Goal: Information Seeking & Learning: Learn about a topic

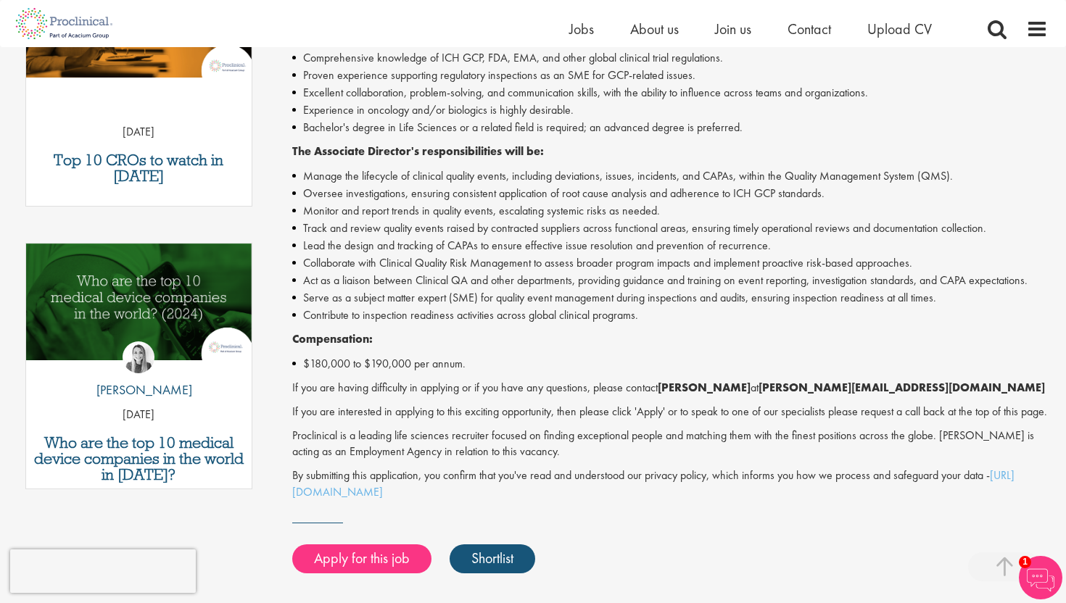
scroll to position [476, 0]
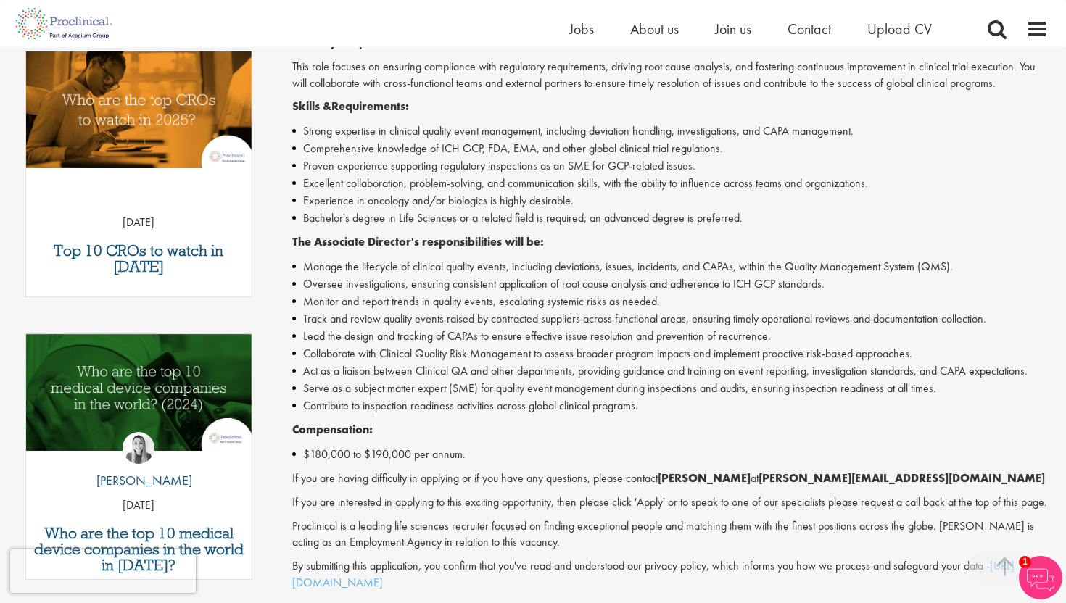
click at [397, 268] on li "Manage the lifecycle of clinical quality events, including deviations, issues, …" at bounding box center [670, 266] width 756 height 17
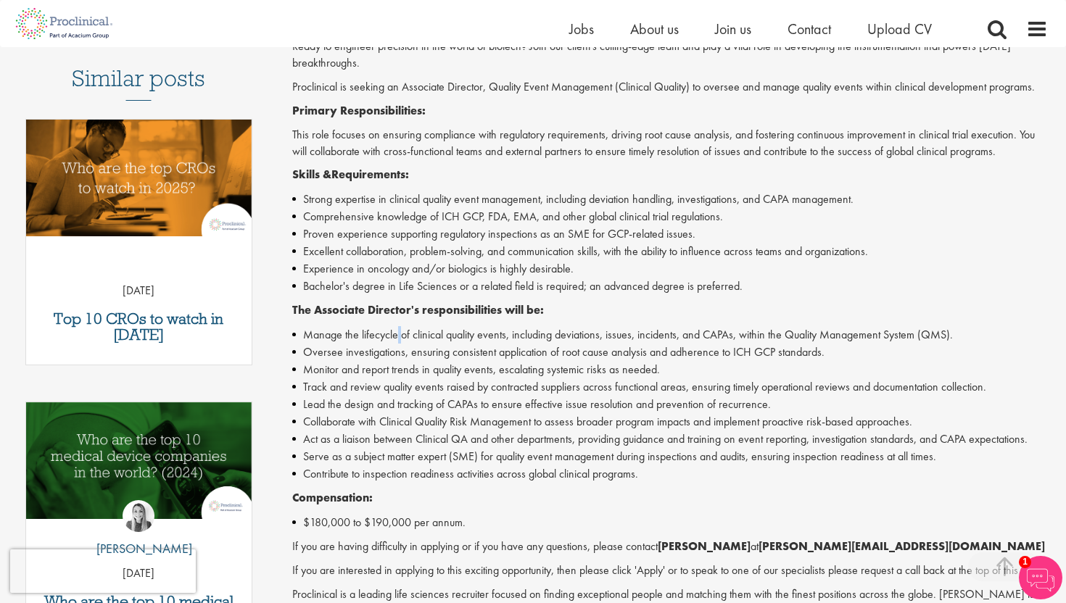
scroll to position [345, 0]
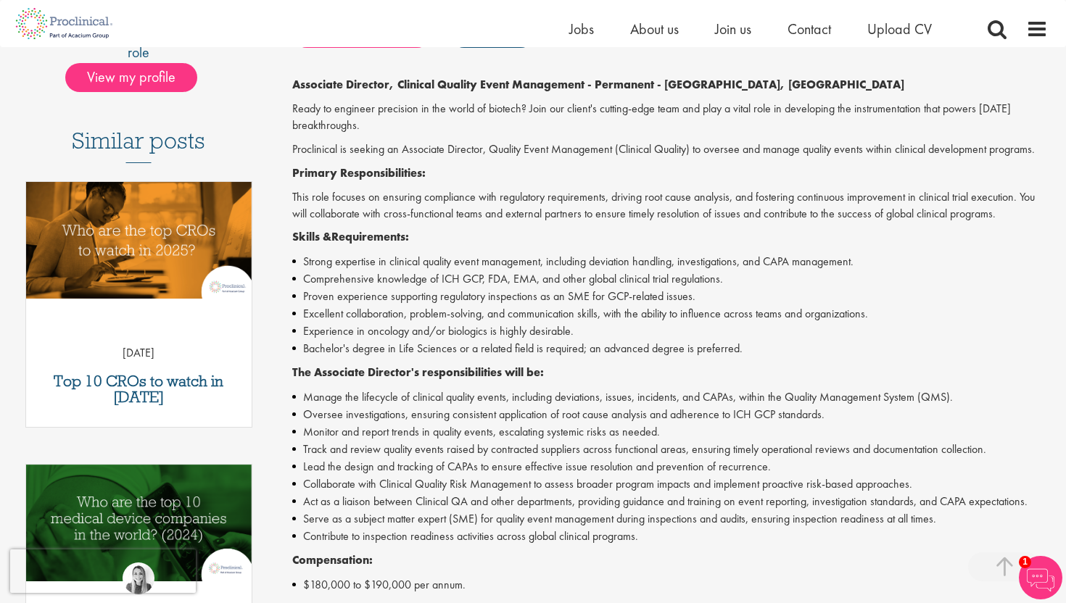
click at [431, 336] on li "Experience in oncology and/or biologics is highly desirable." at bounding box center [670, 331] width 756 height 17
click at [416, 315] on li "Excellent collaboration, problem-solving, and communication skills, with the ab…" at bounding box center [670, 313] width 756 height 17
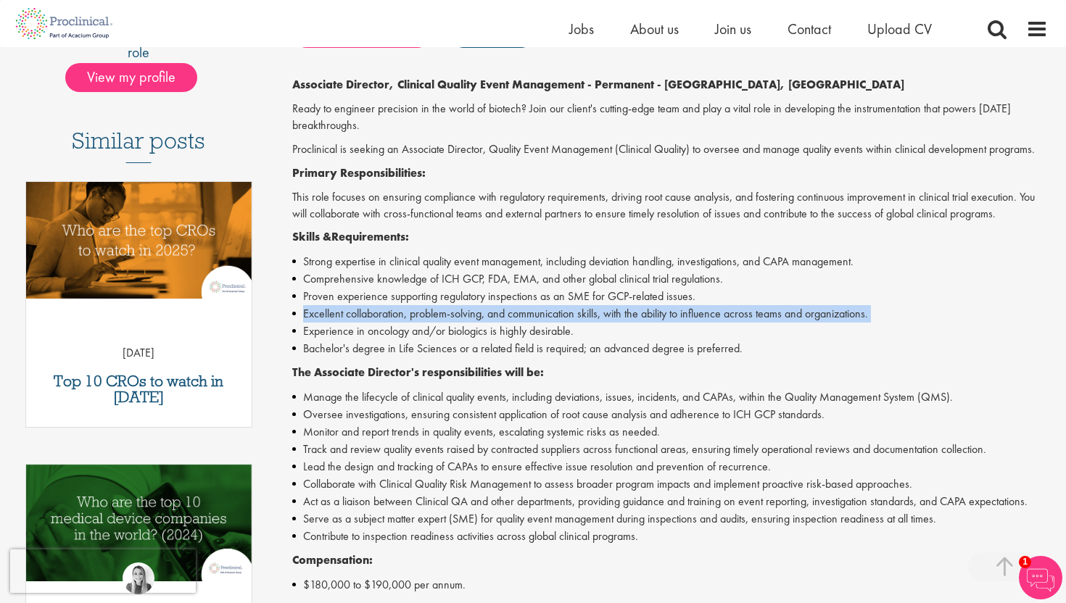
click at [416, 315] on li "Excellent collaboration, problem-solving, and communication skills, with the ab…" at bounding box center [670, 313] width 756 height 17
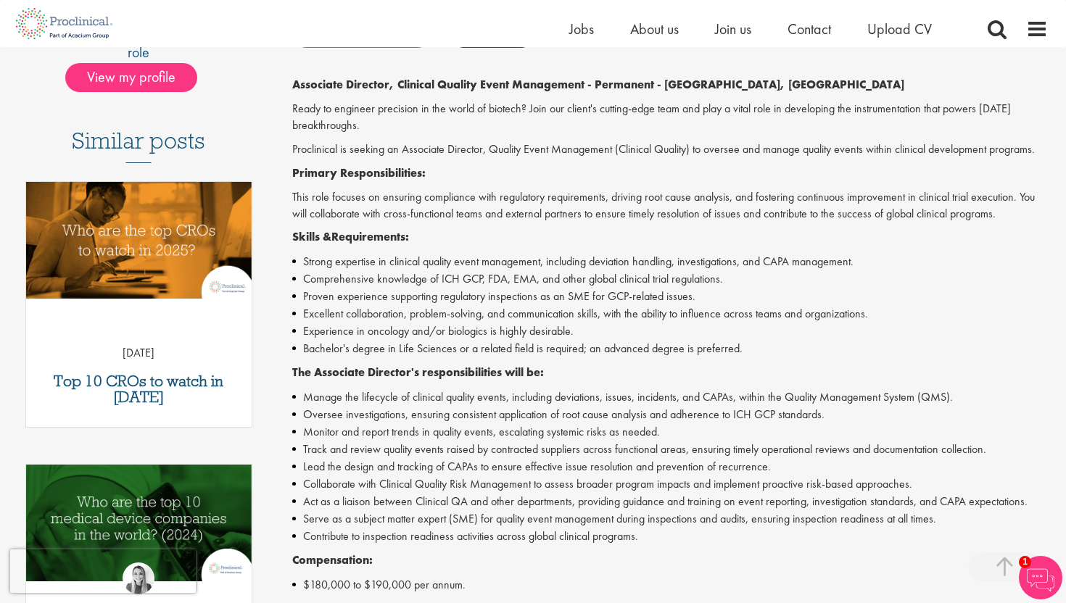
click at [399, 281] on li "Comprehensive knowledge of ICH GCP, FDA, EMA, and other global clinical trial r…" at bounding box center [670, 278] width 756 height 17
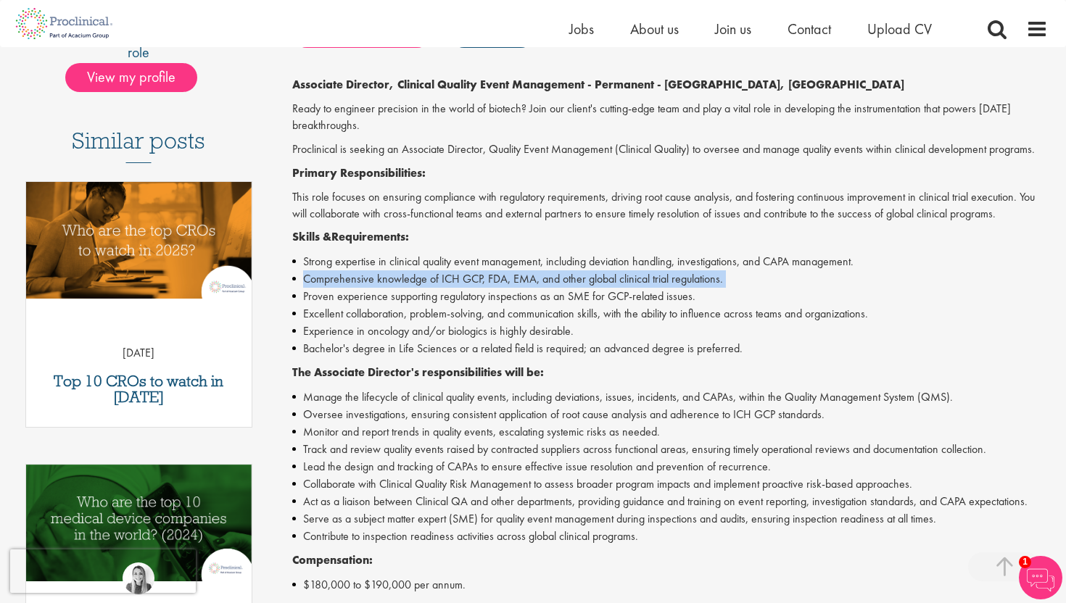
click at [399, 281] on li "Comprehensive knowledge of ICH GCP, FDA, EMA, and other global clinical trial r…" at bounding box center [670, 278] width 756 height 17
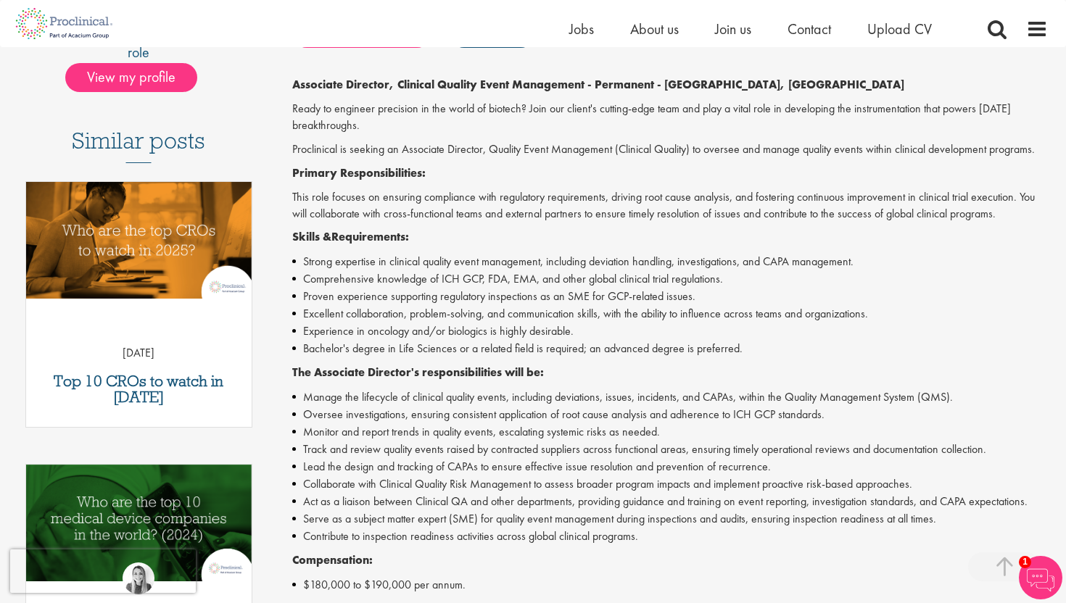
click at [497, 302] on li "Proven experience supporting regulatory inspections as an SME for GCP-related i…" at bounding box center [670, 296] width 756 height 17
click at [479, 293] on li "Proven experience supporting regulatory inspections as an SME for GCP-related i…" at bounding box center [670, 296] width 756 height 17
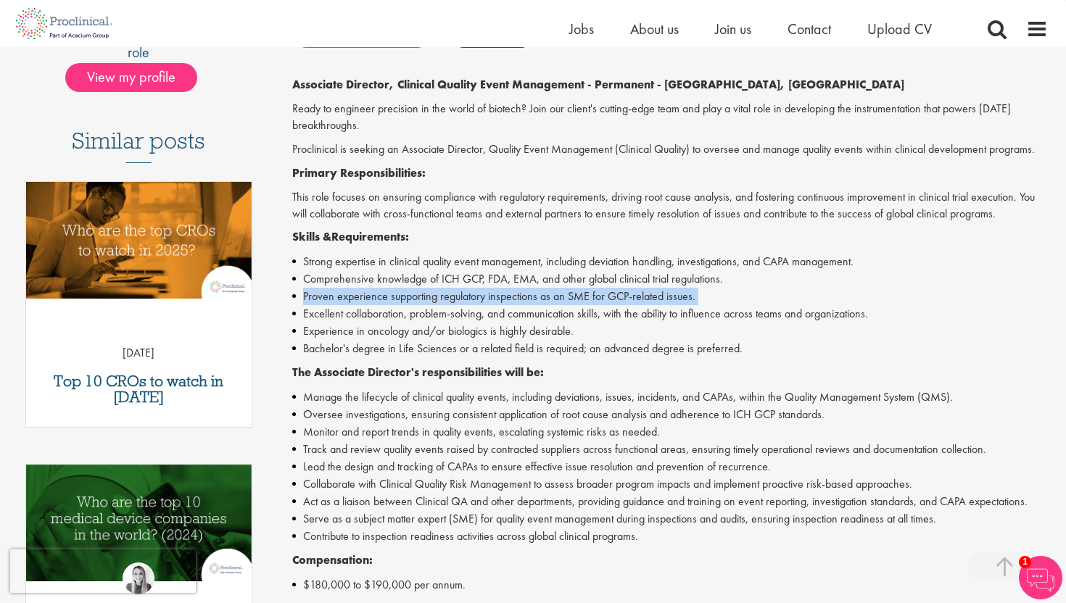
click at [479, 293] on li "Proven experience supporting regulatory inspections as an SME for GCP-related i…" at bounding box center [670, 296] width 756 height 17
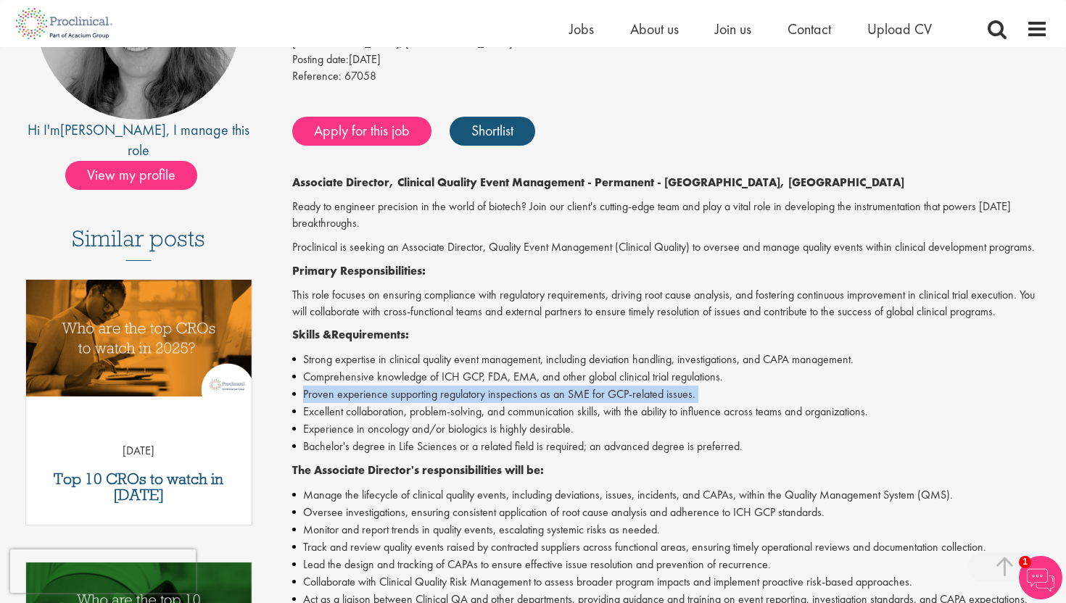
scroll to position [133, 0]
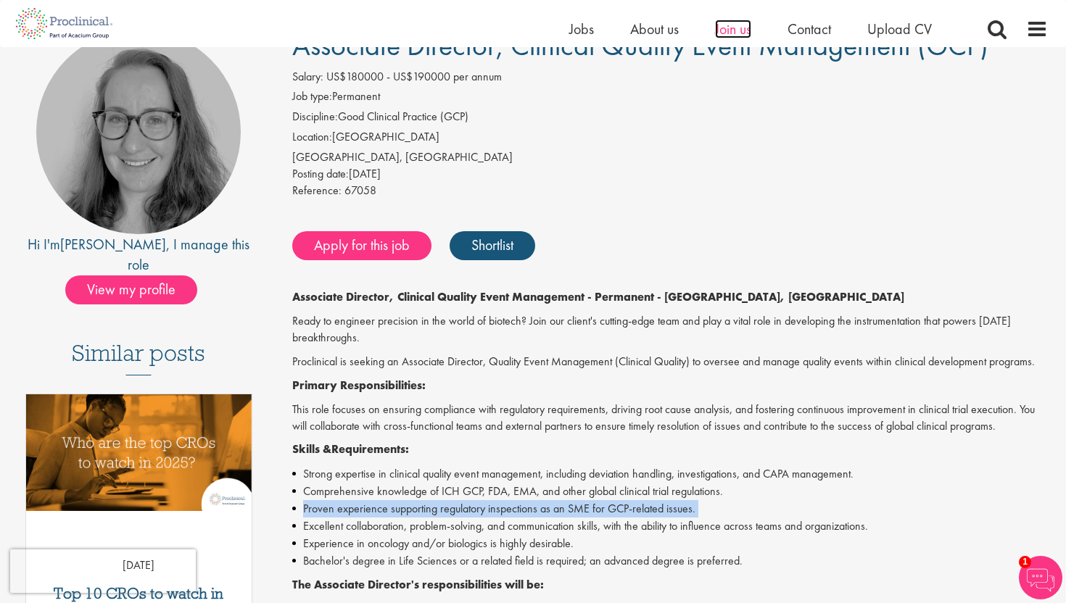
click at [731, 27] on span "Join us" at bounding box center [733, 29] width 36 height 19
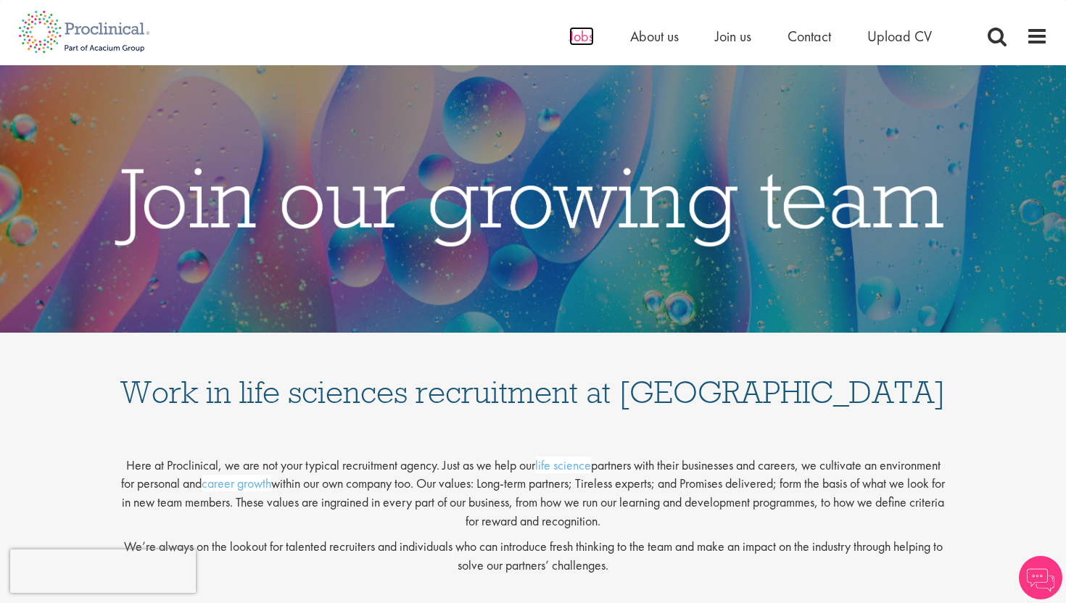
click at [585, 32] on span "Jobs" at bounding box center [581, 36] width 25 height 19
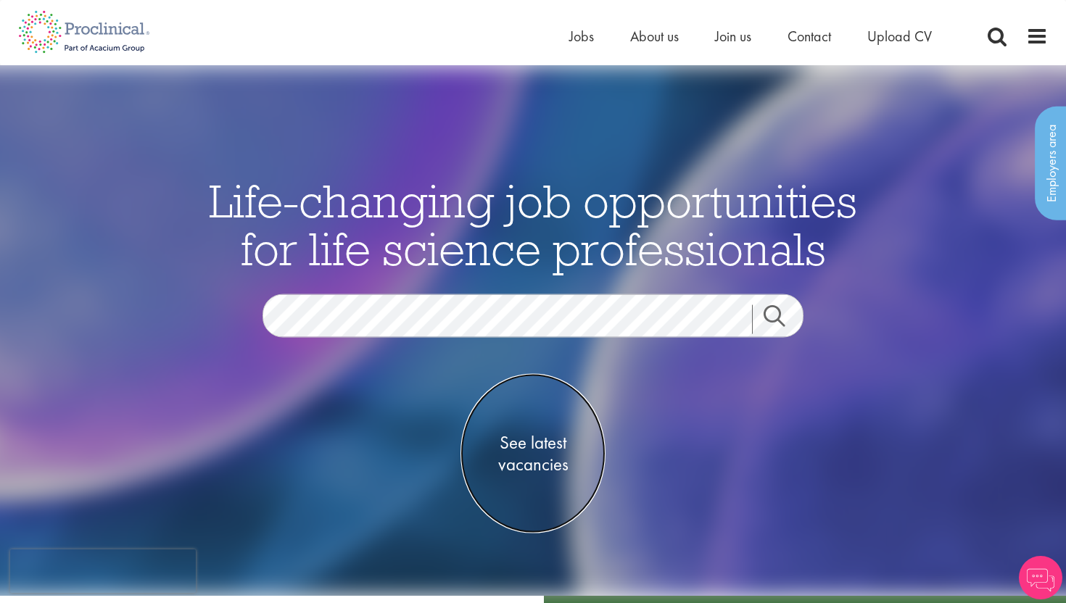
click at [524, 449] on span "See latest vacancies" at bounding box center [532, 453] width 145 height 44
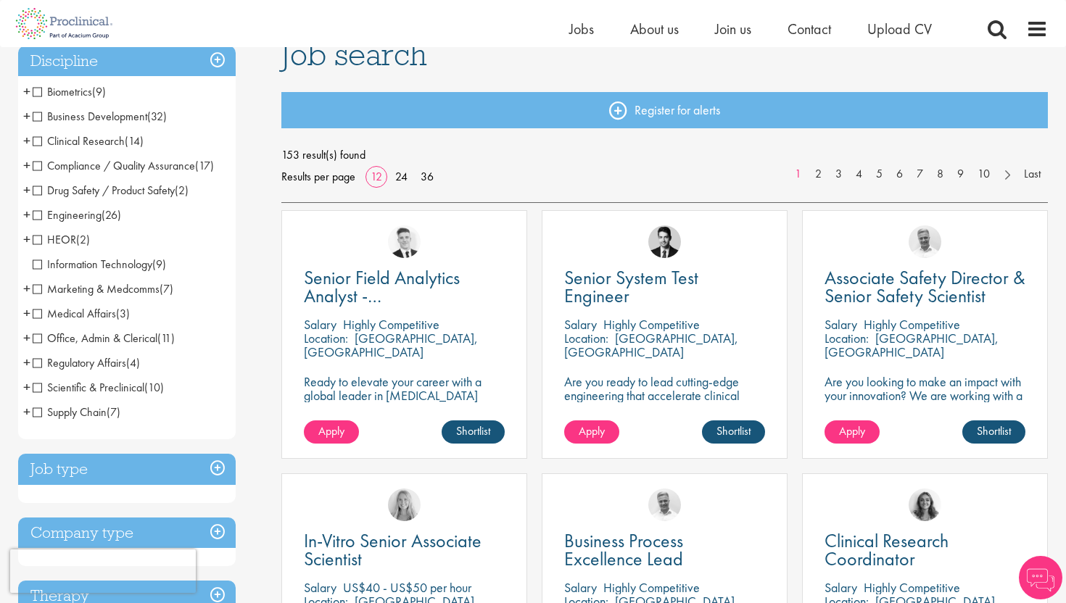
scroll to position [131, 0]
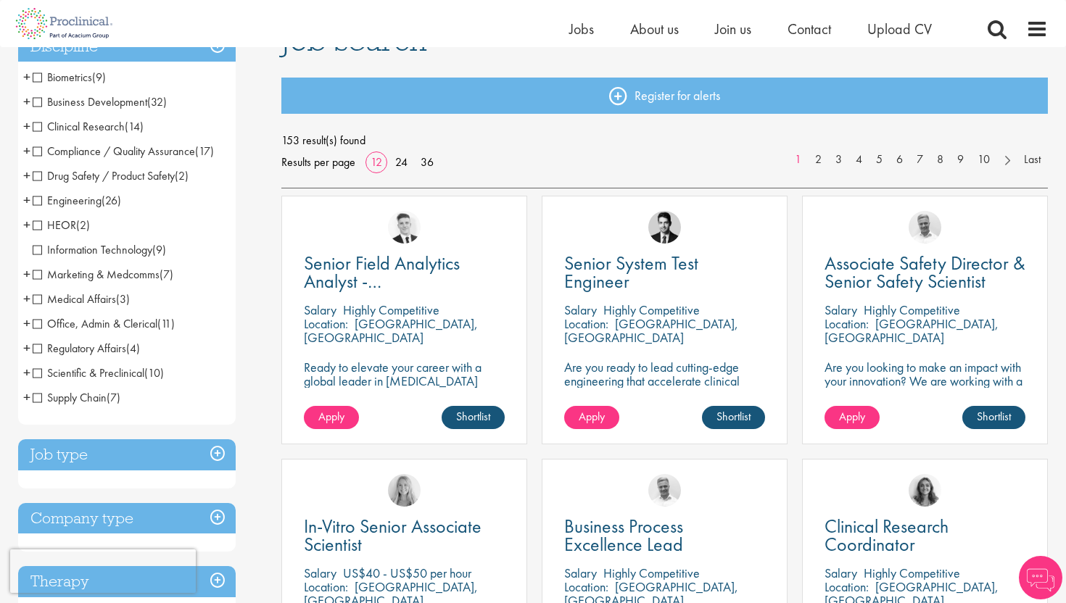
click at [40, 124] on span "Clinical Research" at bounding box center [79, 126] width 92 height 15
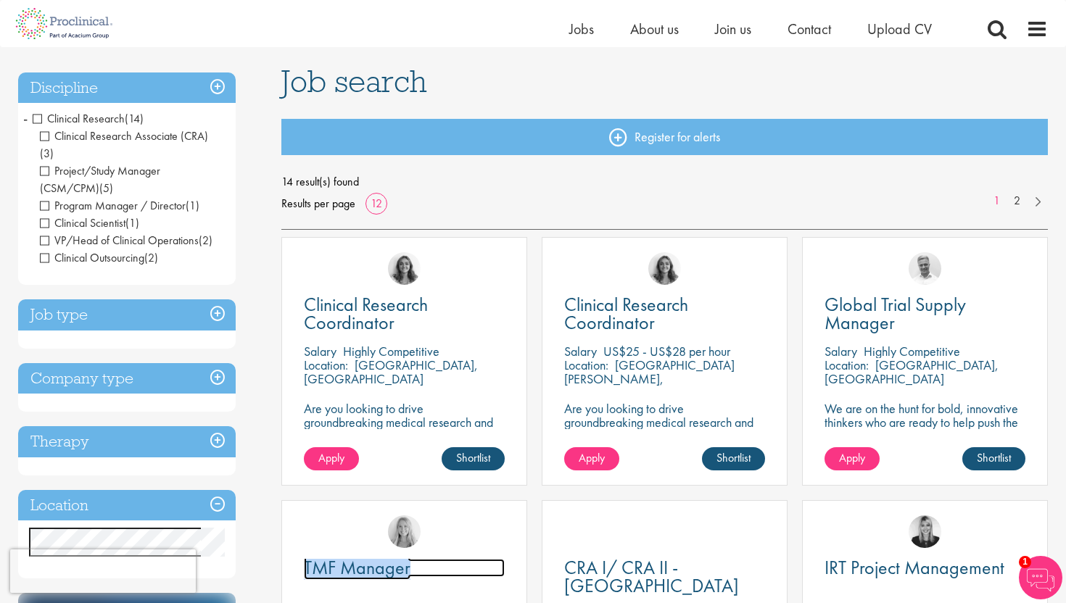
scroll to position [99, 0]
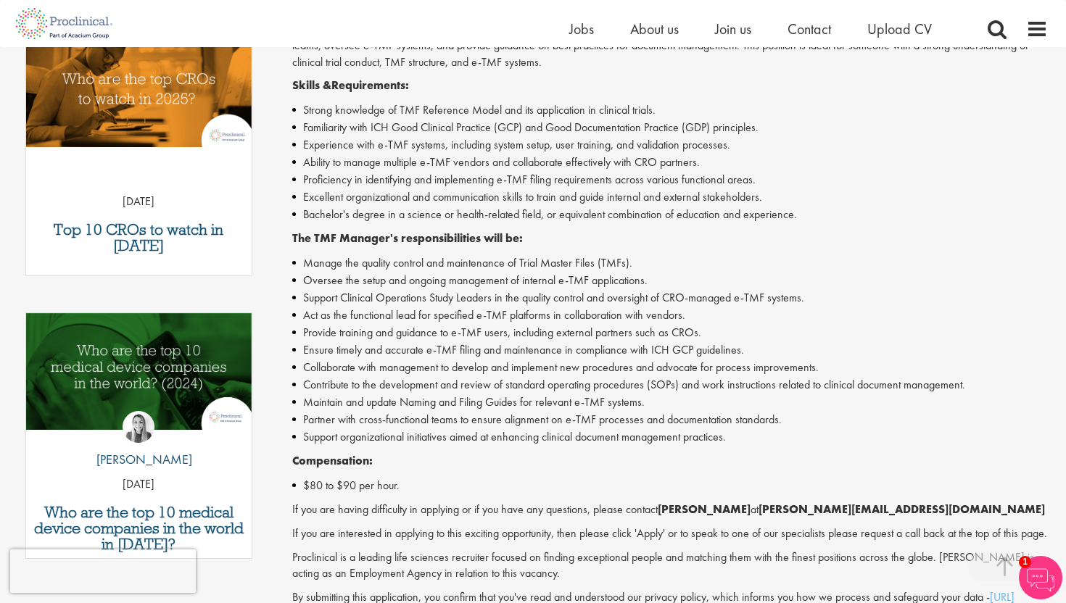
scroll to position [497, 0]
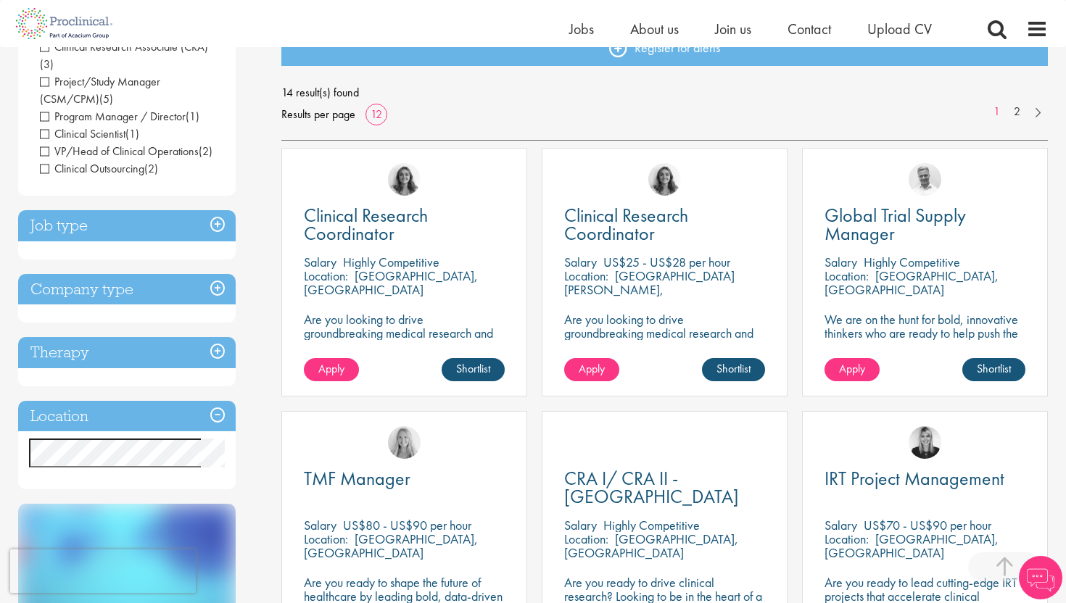
scroll to position [303, 0]
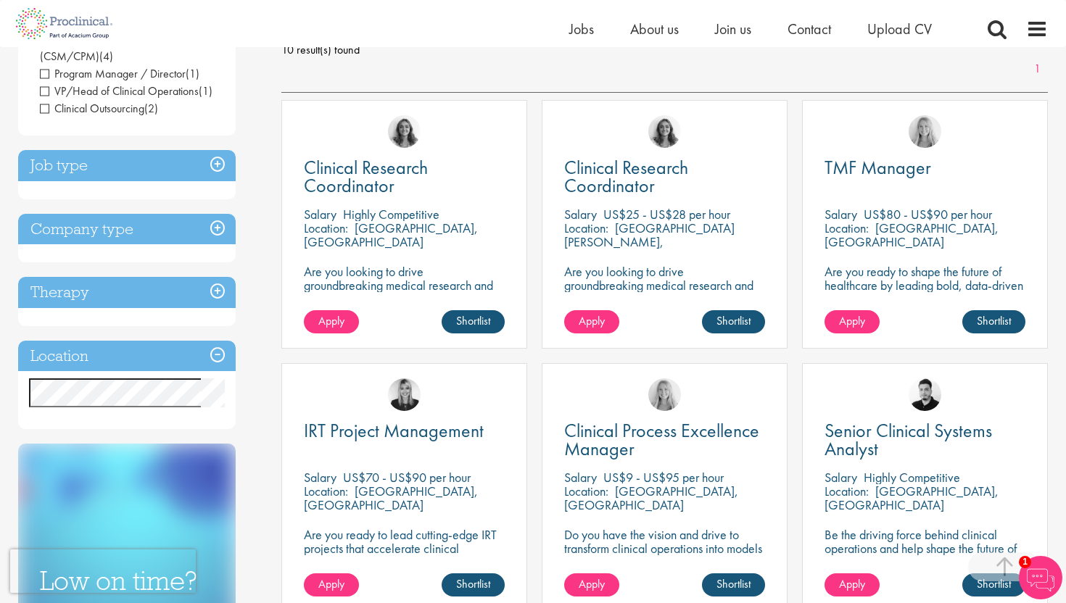
scroll to position [217, 0]
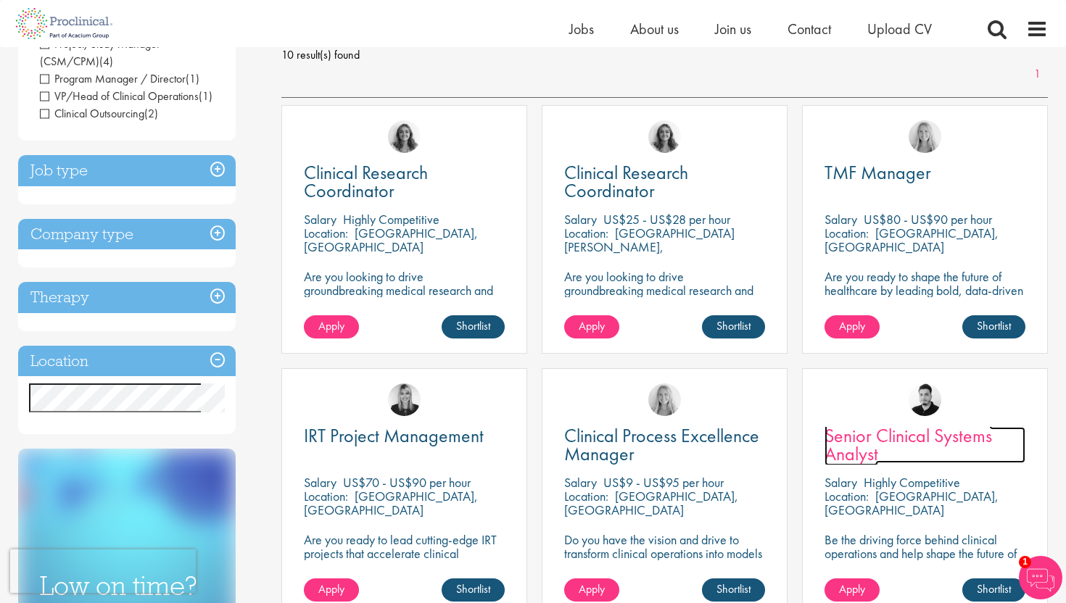
click at [920, 442] on span "Senior Clinical Systems Analyst" at bounding box center [909, 445] width 168 height 43
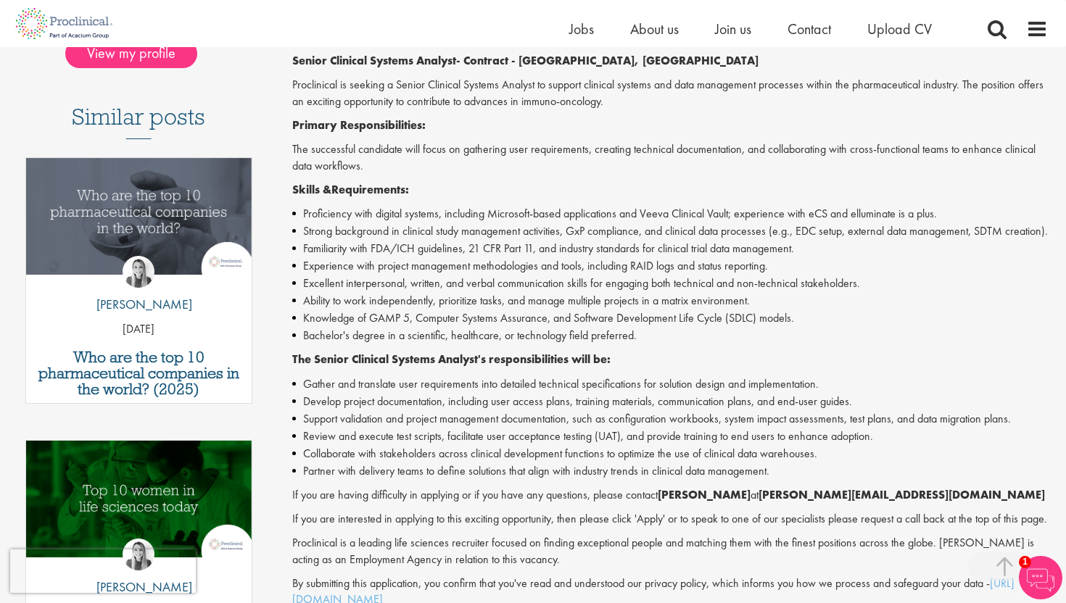
scroll to position [460, 0]
